Goal: Use online tool/utility: Utilize a website feature to perform a specific function

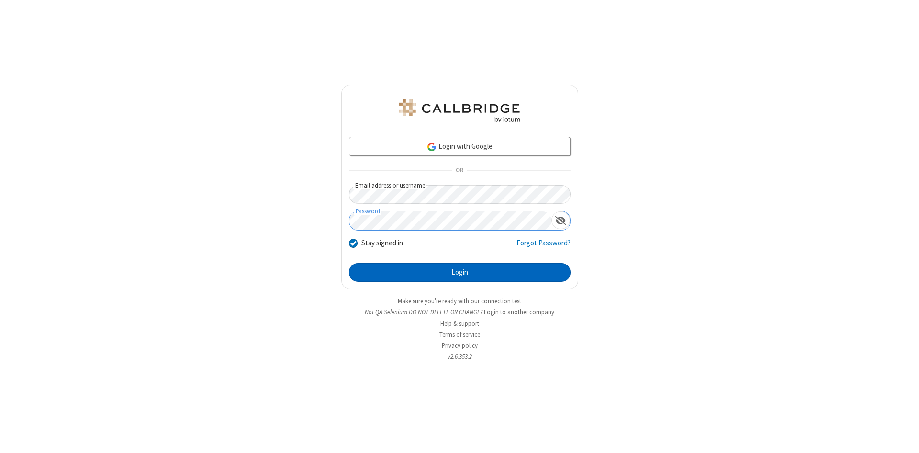
click at [459, 273] on button "Login" at bounding box center [460, 272] width 222 height 19
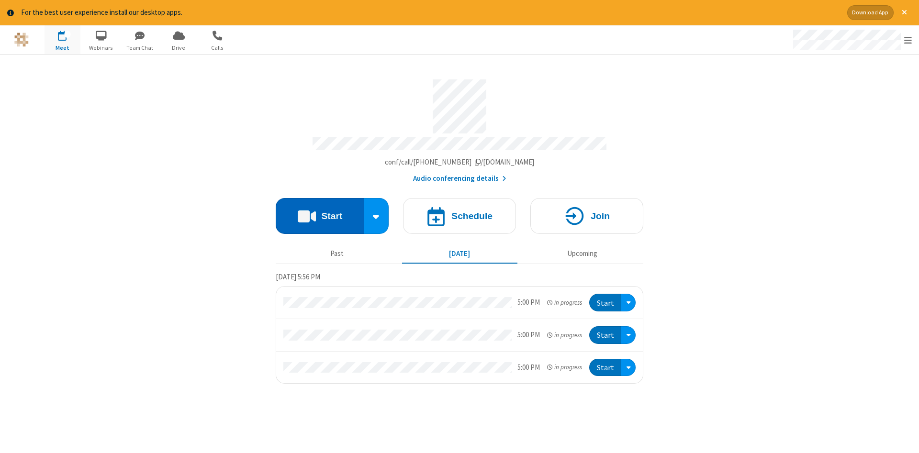
click at [320, 212] on button "Start" at bounding box center [320, 216] width 89 height 36
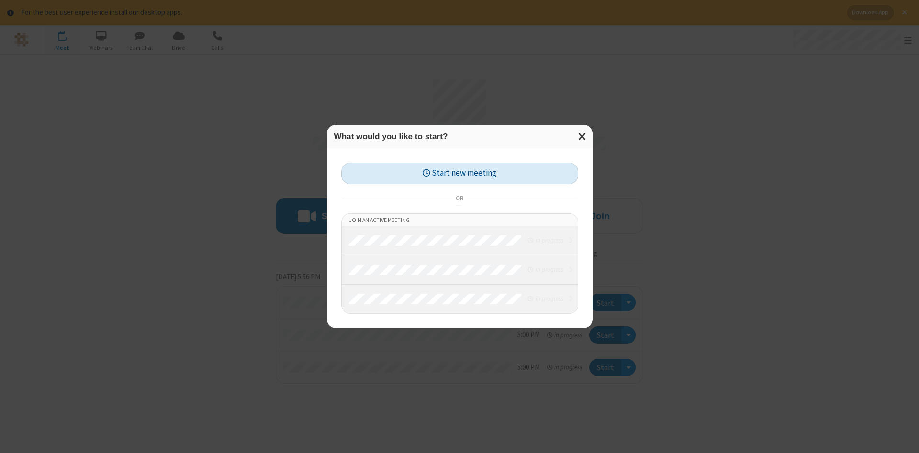
click at [459, 173] on button "Start new meeting" at bounding box center [459, 174] width 237 height 22
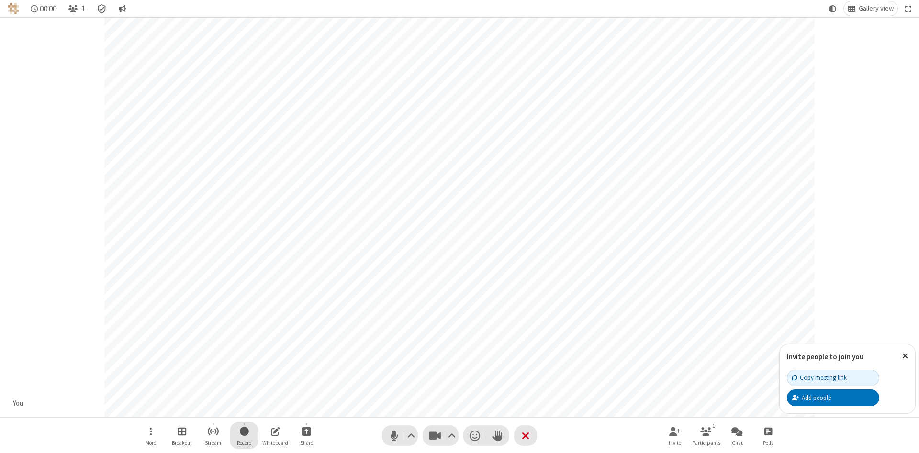
click at [244, 435] on span "Start recording" at bounding box center [244, 431] width 9 height 12
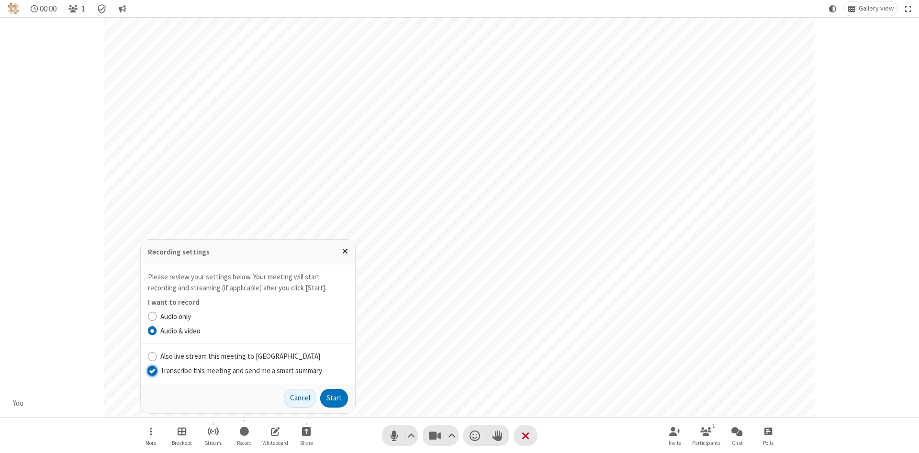
click at [152, 370] on input "Transcribe this meeting and send me a smart summary" at bounding box center [152, 371] width 9 height 10
click at [254, 331] on label "Audio & video" at bounding box center [254, 331] width 188 height 11
click at [157, 331] on input "Audio & video" at bounding box center [152, 331] width 9 height 10
click at [334, 398] on button "Start" at bounding box center [334, 398] width 28 height 19
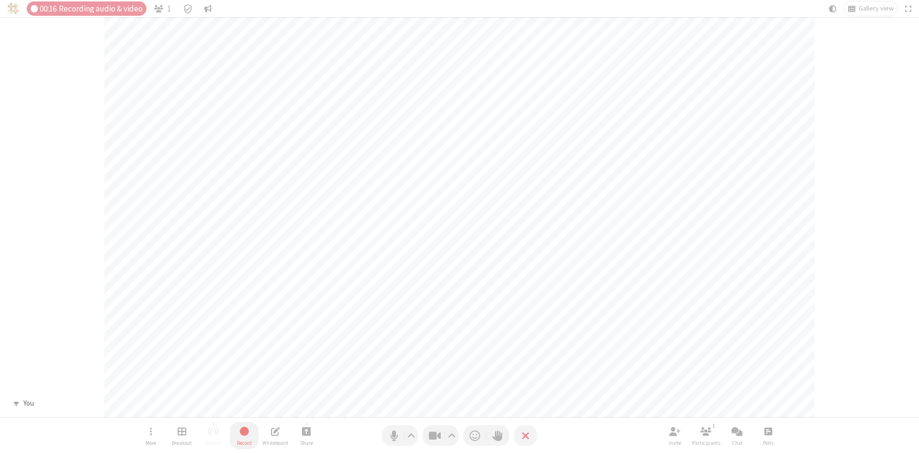
click at [244, 435] on span "Stop recording" at bounding box center [244, 431] width 11 height 12
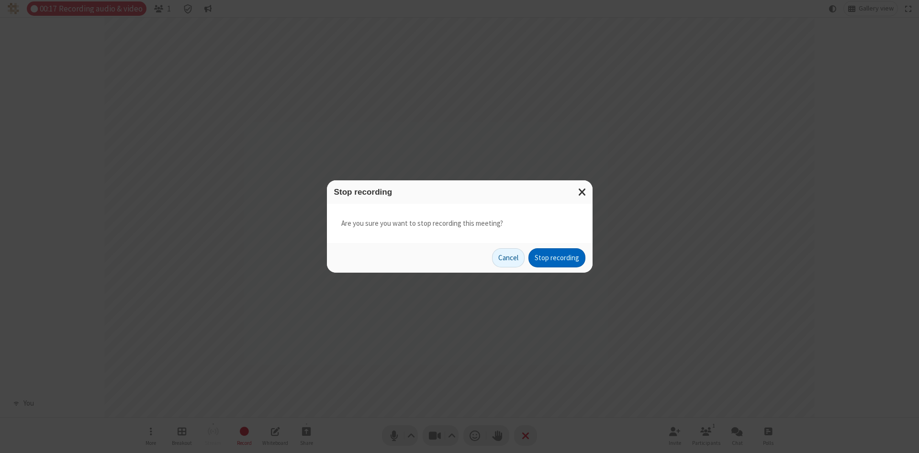
click at [556, 258] on button "Stop recording" at bounding box center [556, 257] width 57 height 19
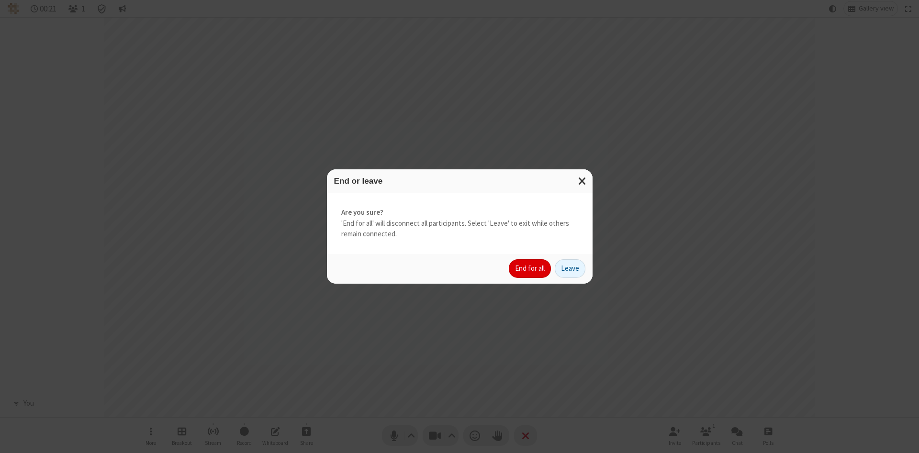
click at [530, 268] on button "End for all" at bounding box center [530, 268] width 42 height 19
